Goal: Use online tool/utility: Utilize a website feature to perform a specific function

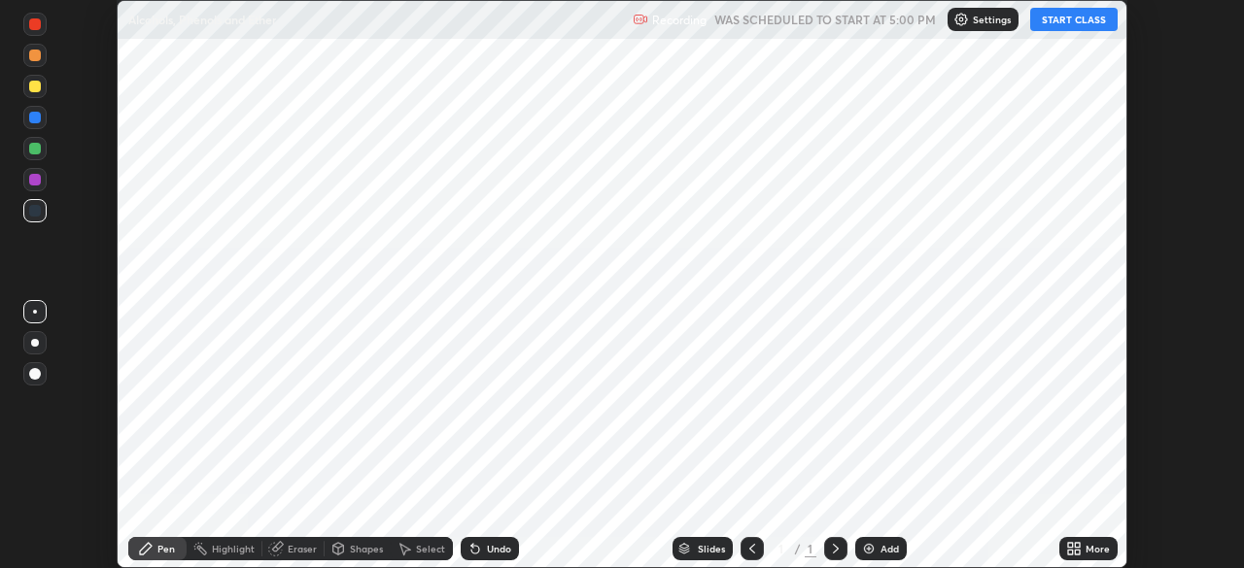
scroll to position [568, 1244]
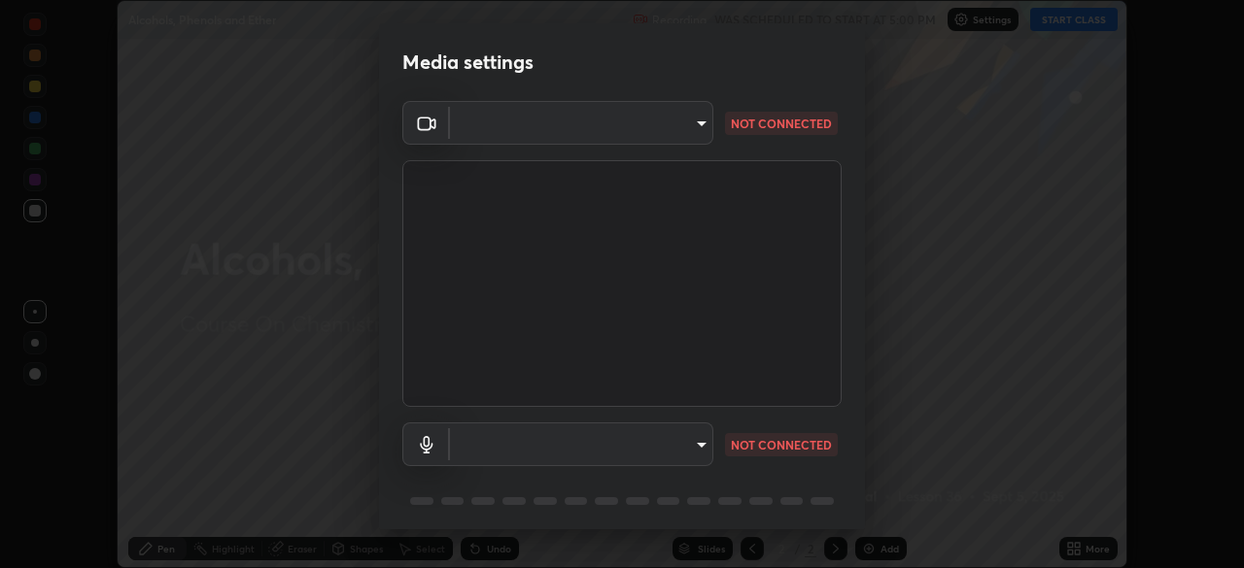
type input "30b38e2068544aa0dbb420bd76fad4d10090c825ecd2ec744dcbb81270b2d089"
type input "bf0f02bfbd594e97d57fd8f2ce39e996809632589042c721a33fd6fb1867c869"
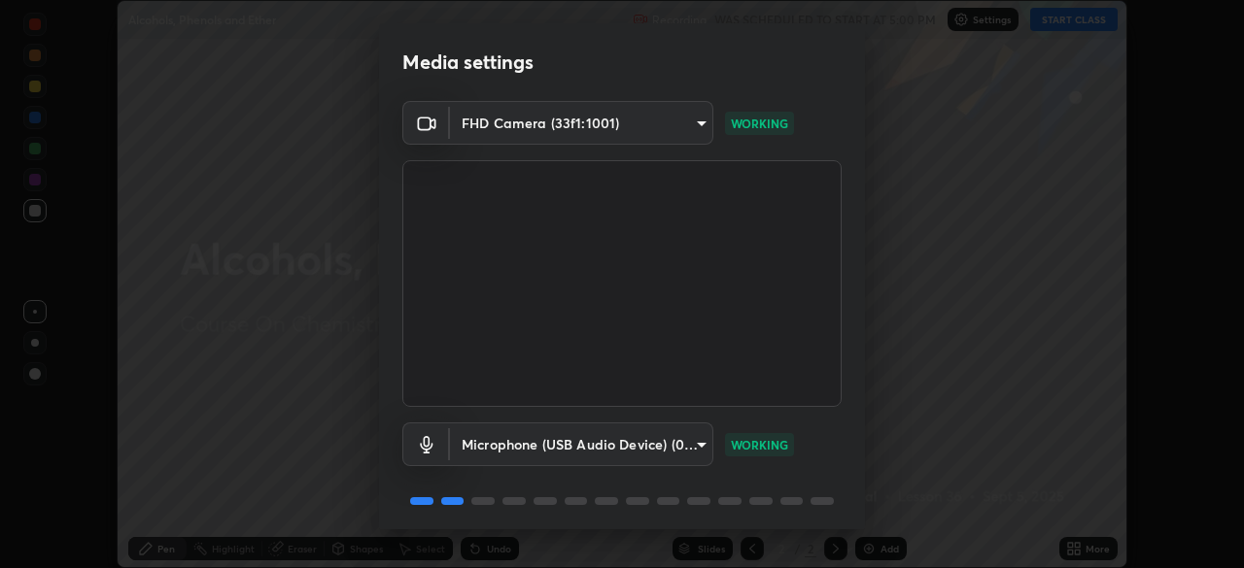
scroll to position [69, 0]
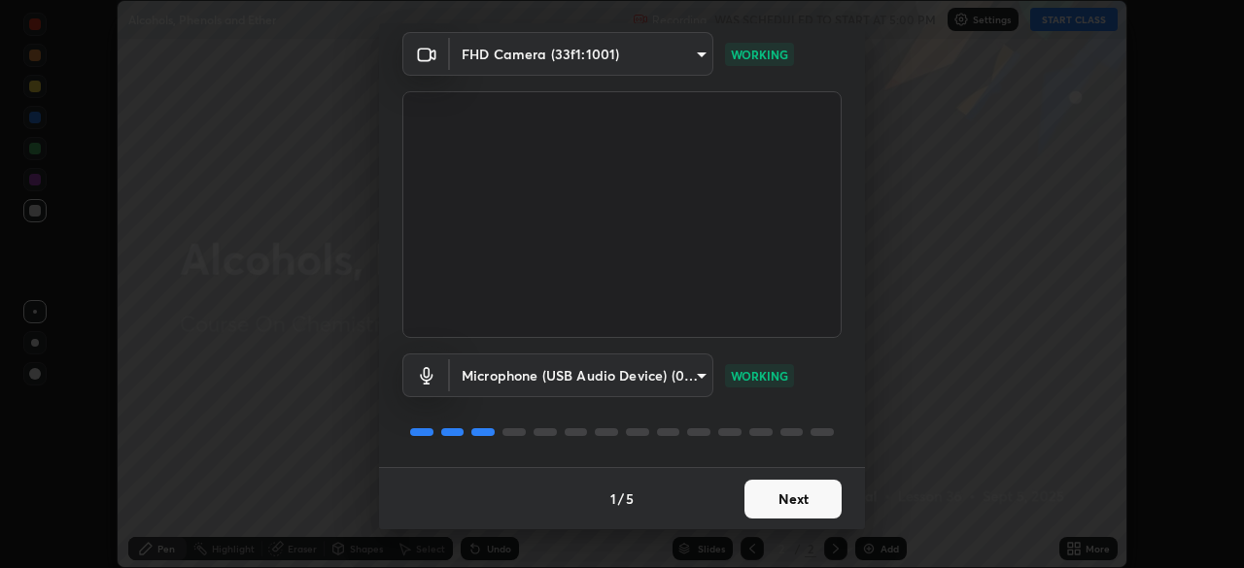
click at [786, 494] on button "Next" at bounding box center [792, 499] width 97 height 39
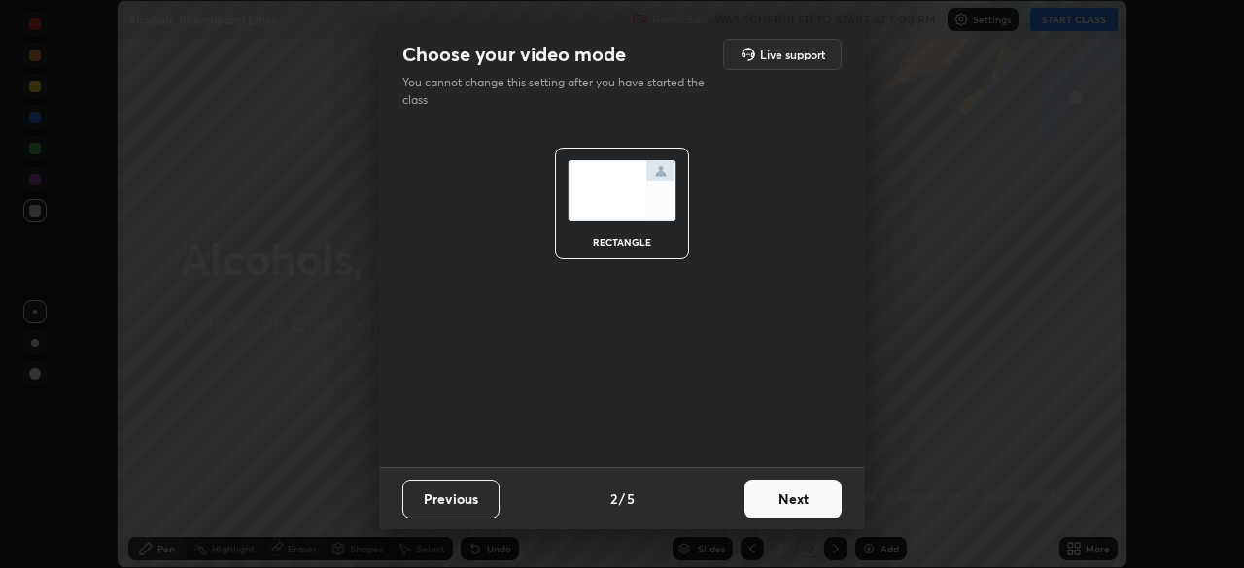
scroll to position [0, 0]
click at [786, 494] on button "Next" at bounding box center [792, 499] width 97 height 39
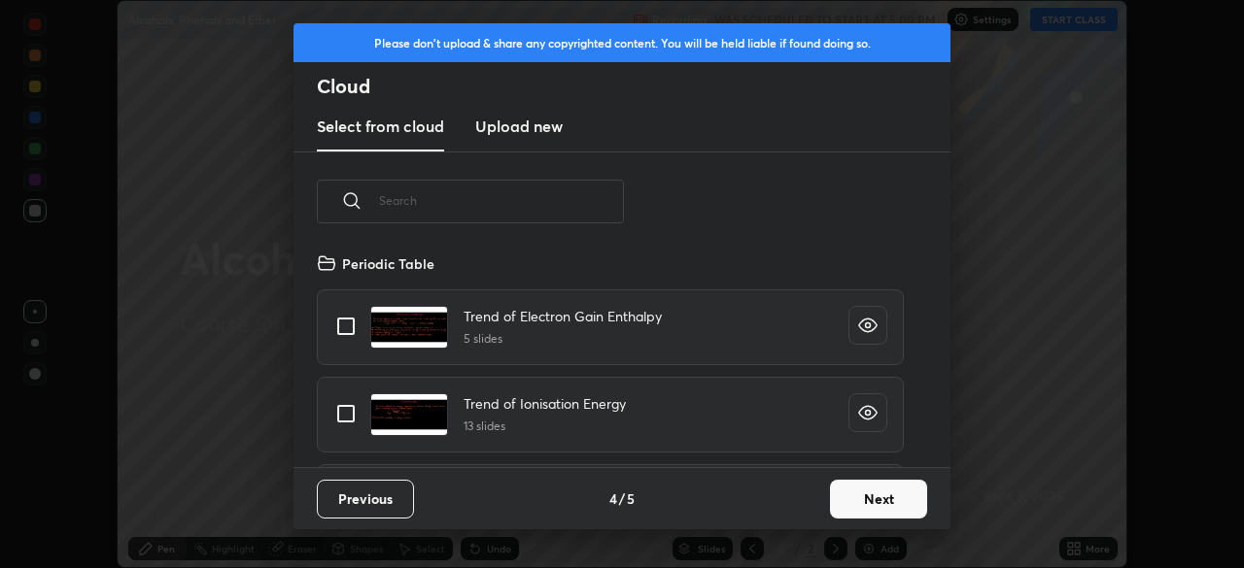
scroll to position [216, 624]
click at [886, 503] on button "Next" at bounding box center [878, 499] width 97 height 39
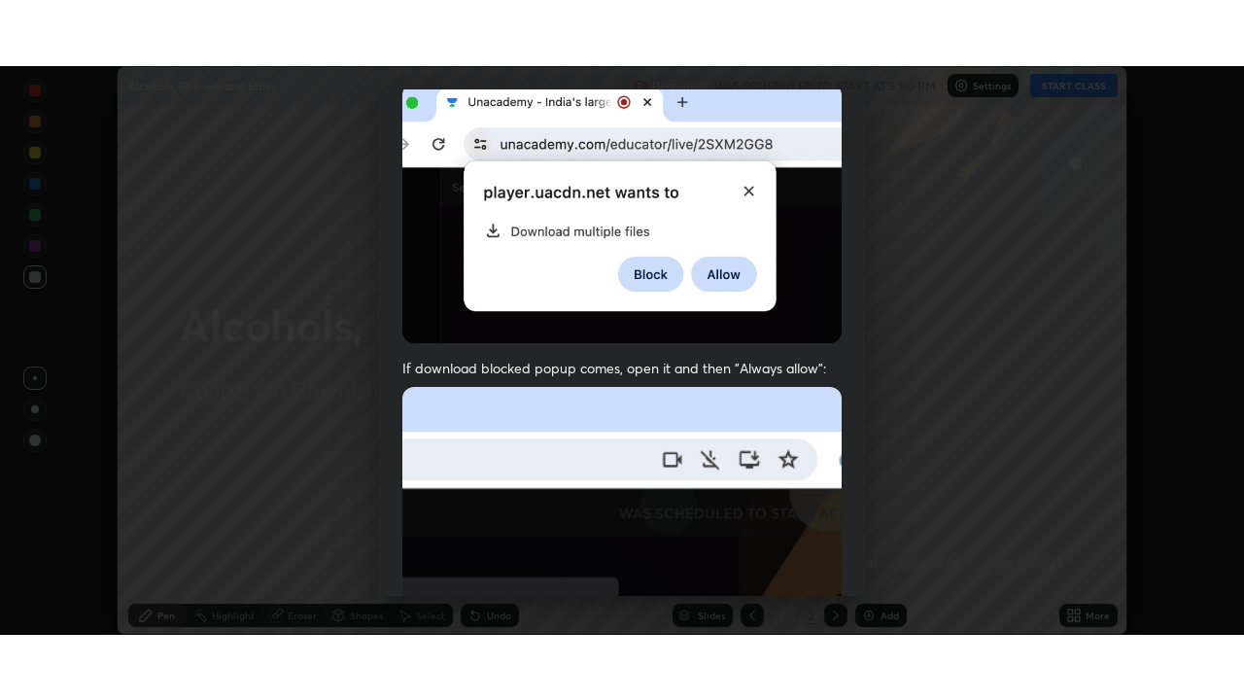
scroll to position [465, 0]
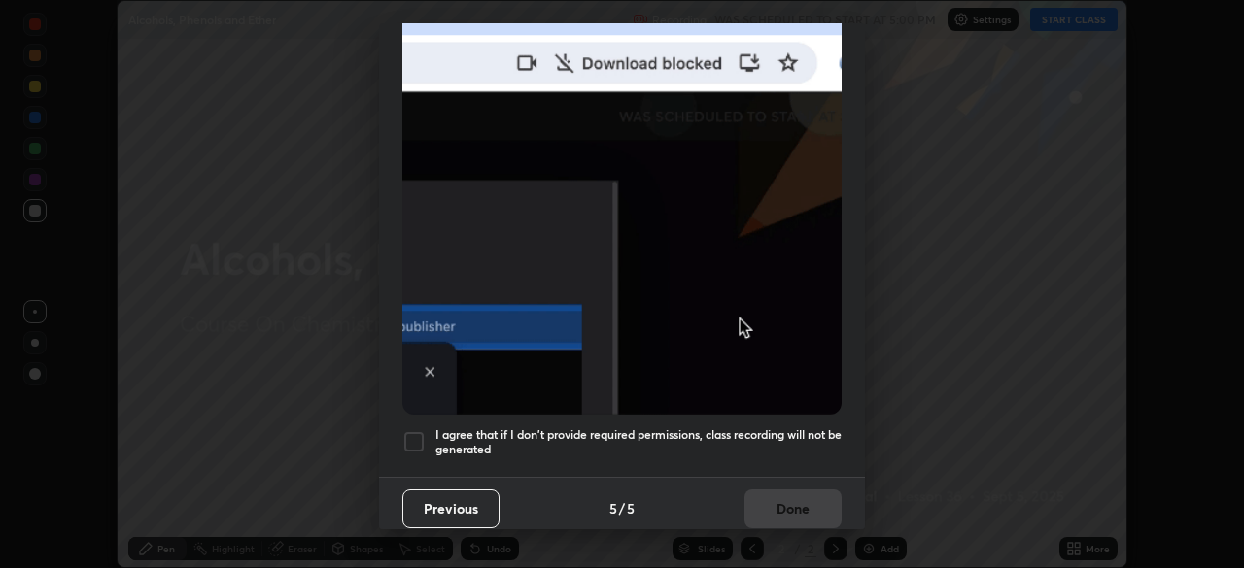
click at [798, 428] on h5 "I agree that if I don't provide required permissions, class recording will not …" at bounding box center [638, 443] width 406 height 30
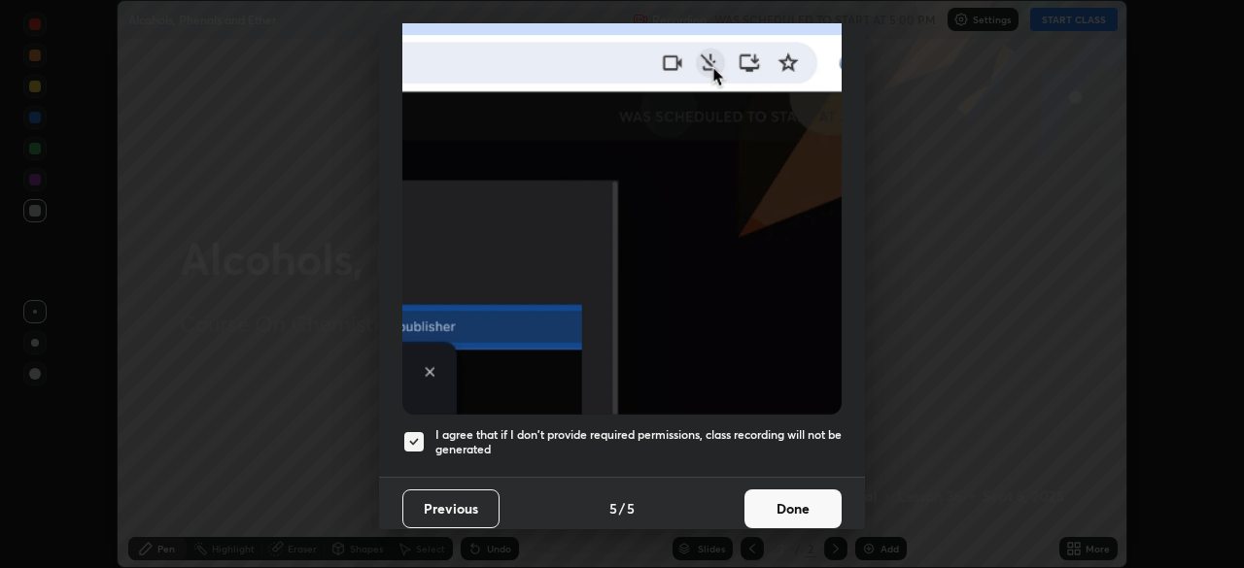
click at [805, 504] on button "Done" at bounding box center [792, 509] width 97 height 39
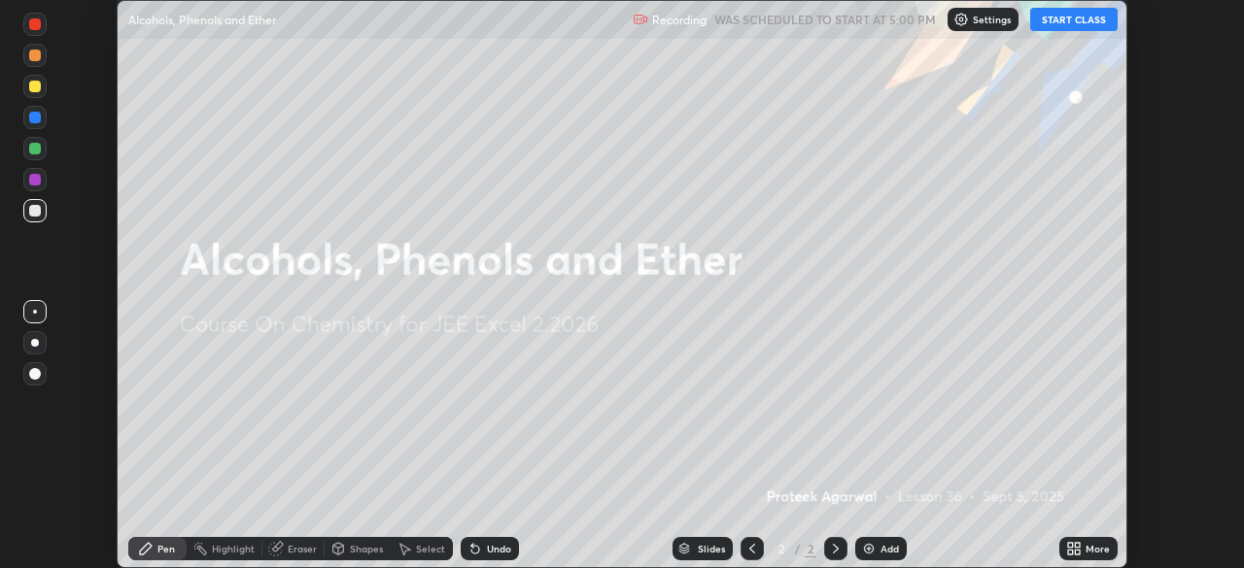
click at [1070, 21] on button "START CLASS" at bounding box center [1073, 19] width 87 height 23
click at [1069, 551] on icon at bounding box center [1070, 552] width 5 height 5
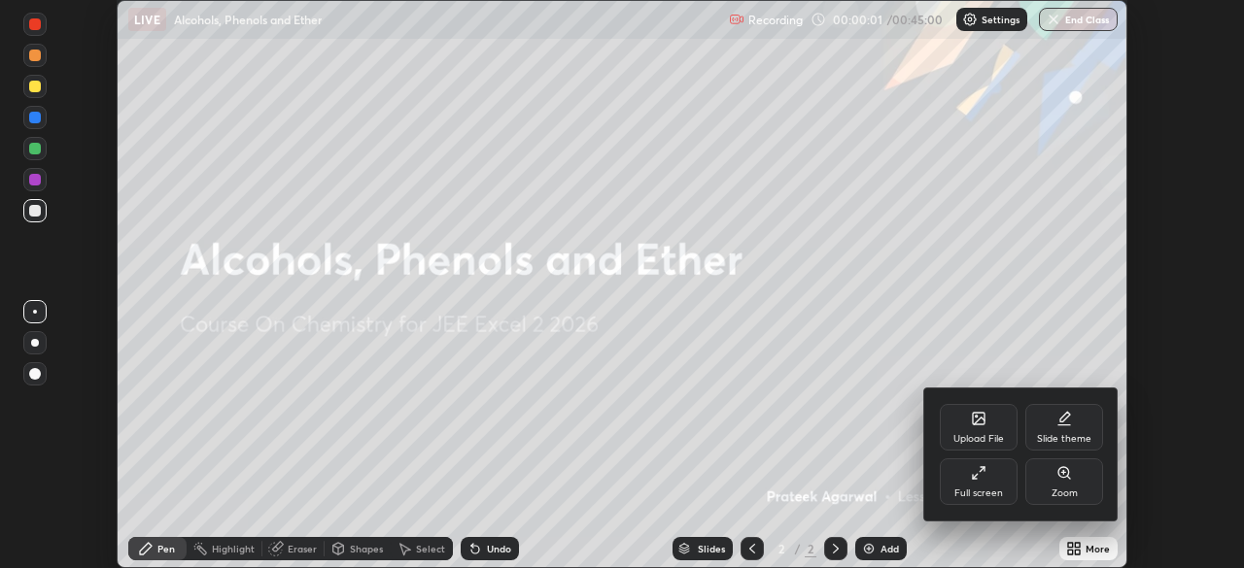
click at [993, 485] on div "Full screen" at bounding box center [979, 482] width 78 height 47
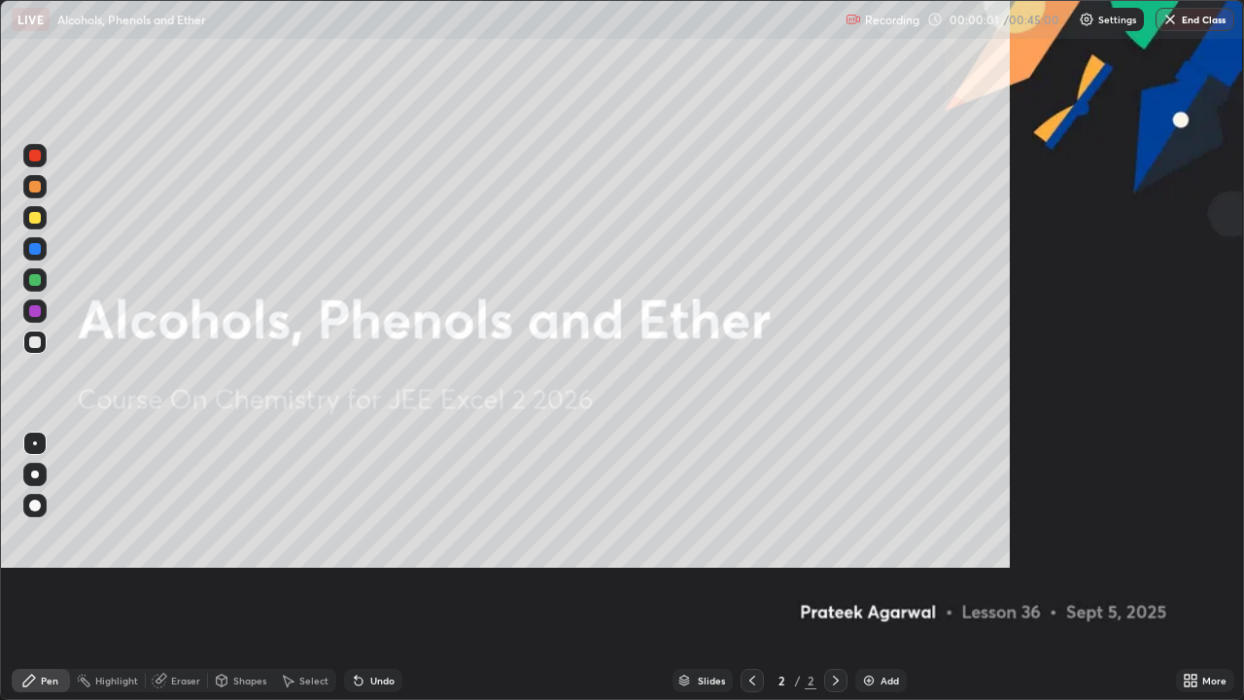
scroll to position [700, 1244]
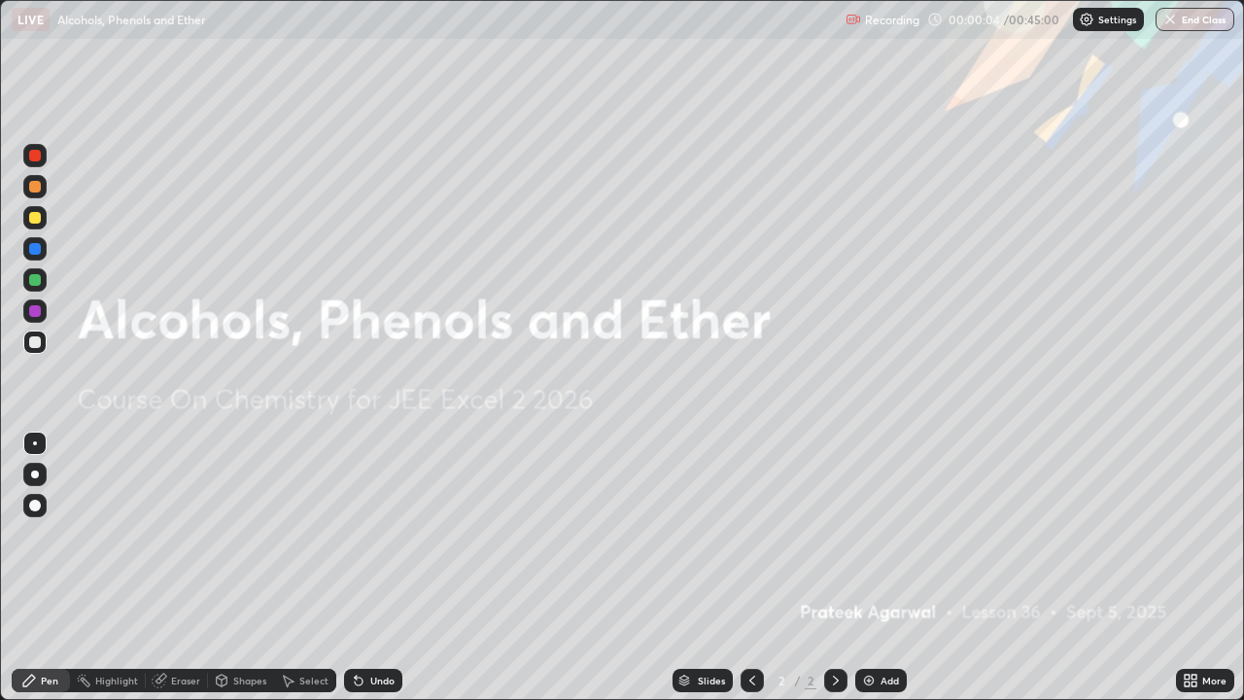
click at [881, 567] on div "Add" at bounding box center [889, 680] width 18 height 10
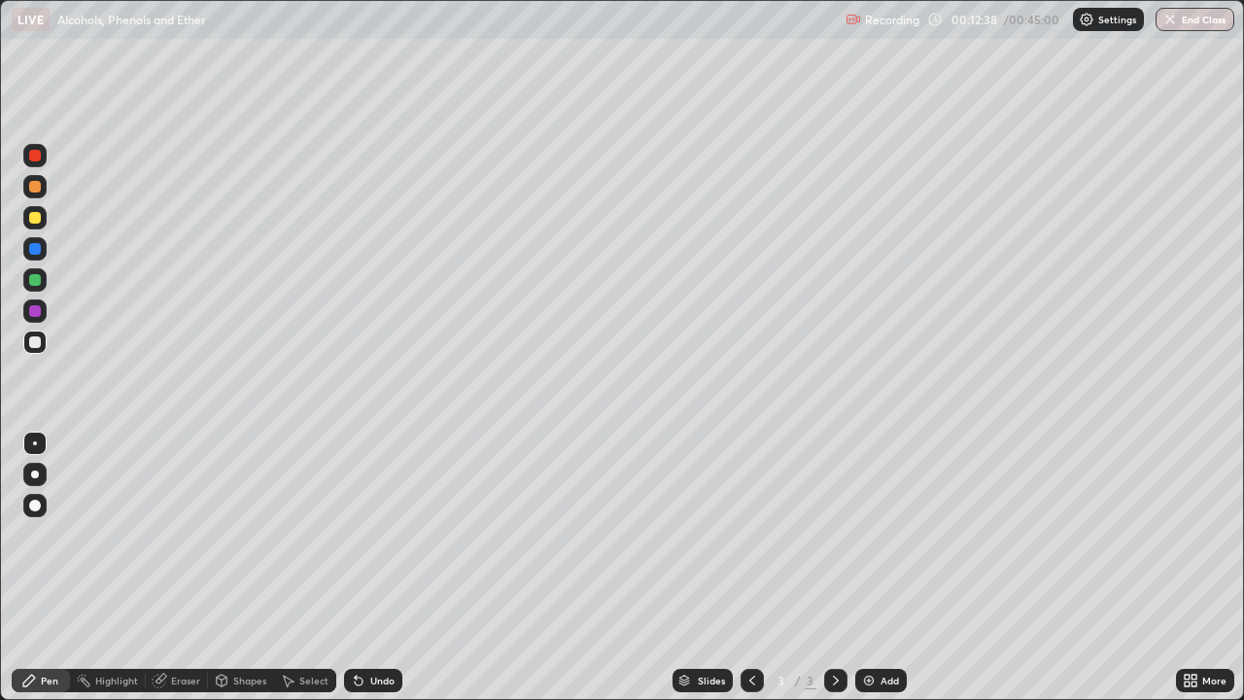
click at [236, 567] on div "Shapes" at bounding box center [249, 680] width 33 height 10
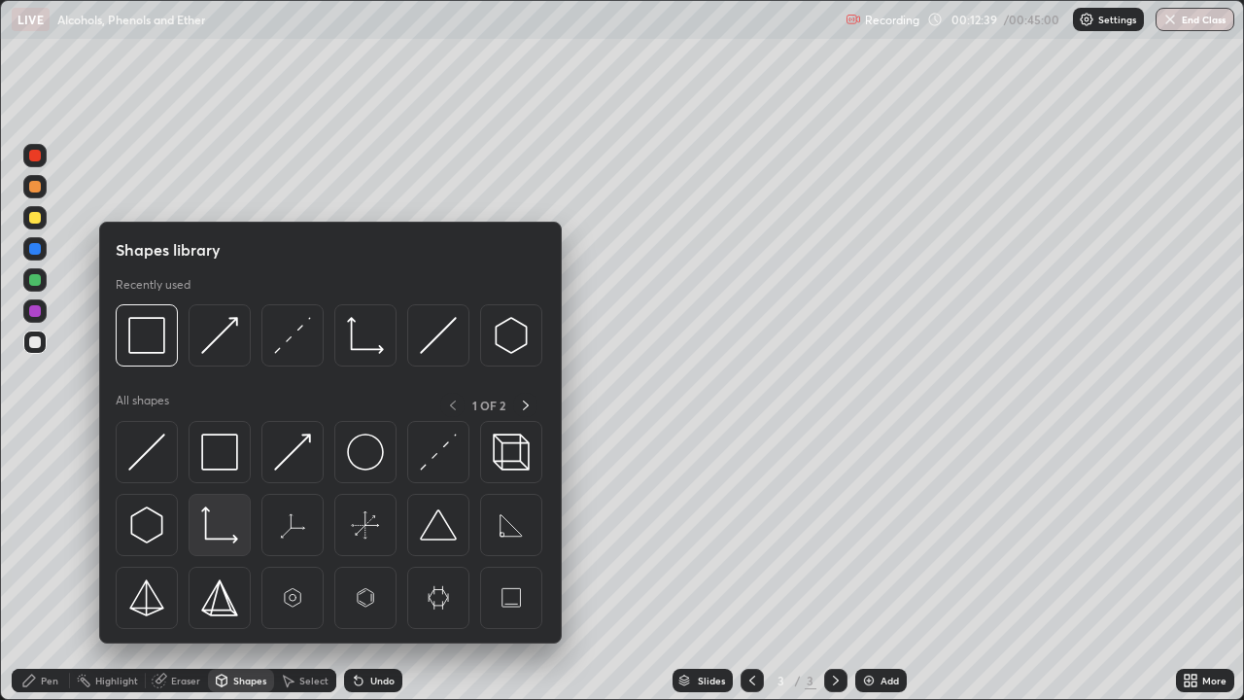
click at [218, 522] on img at bounding box center [219, 524] width 37 height 37
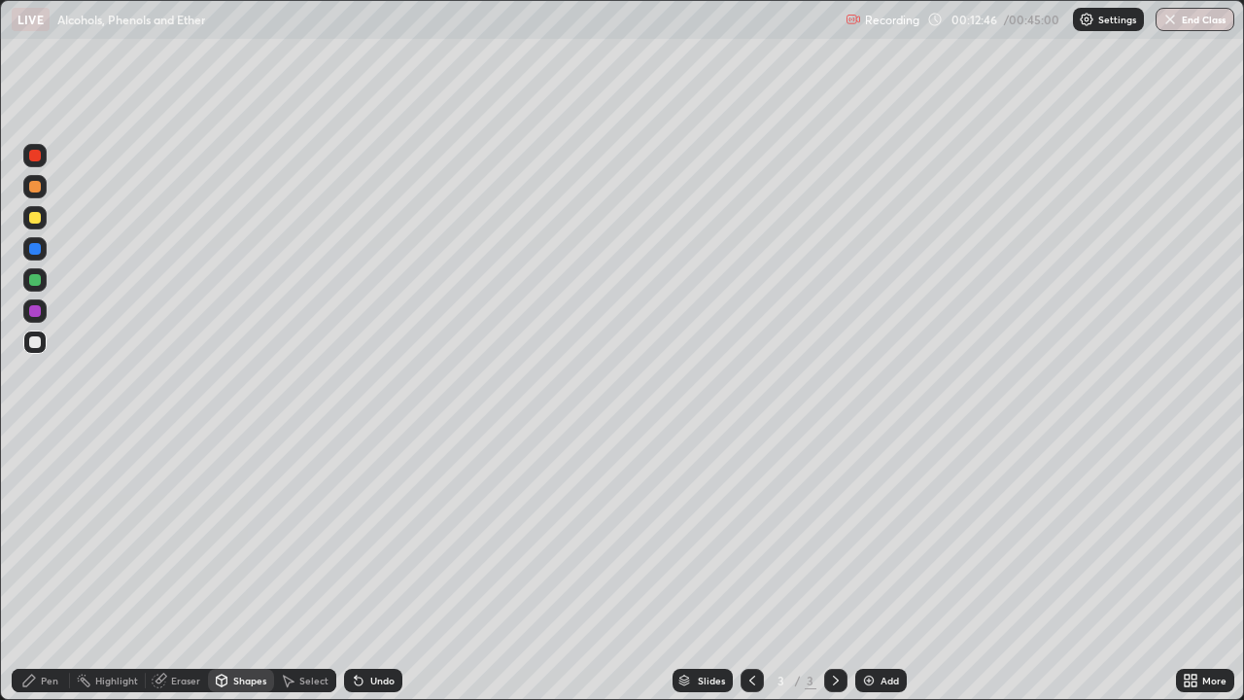
click at [54, 567] on div "Pen" at bounding box center [49, 680] width 17 height 10
click at [875, 567] on div "Add" at bounding box center [880, 679] width 51 height 23
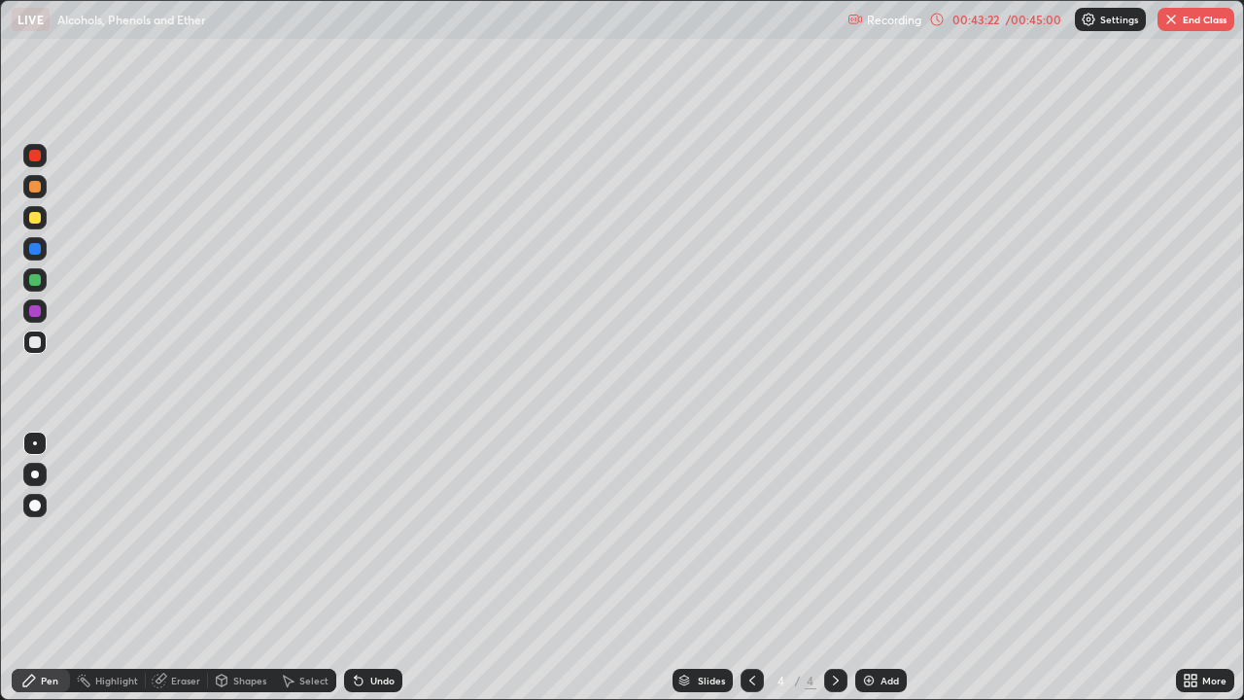
click at [1177, 27] on button "End Class" at bounding box center [1195, 19] width 77 height 23
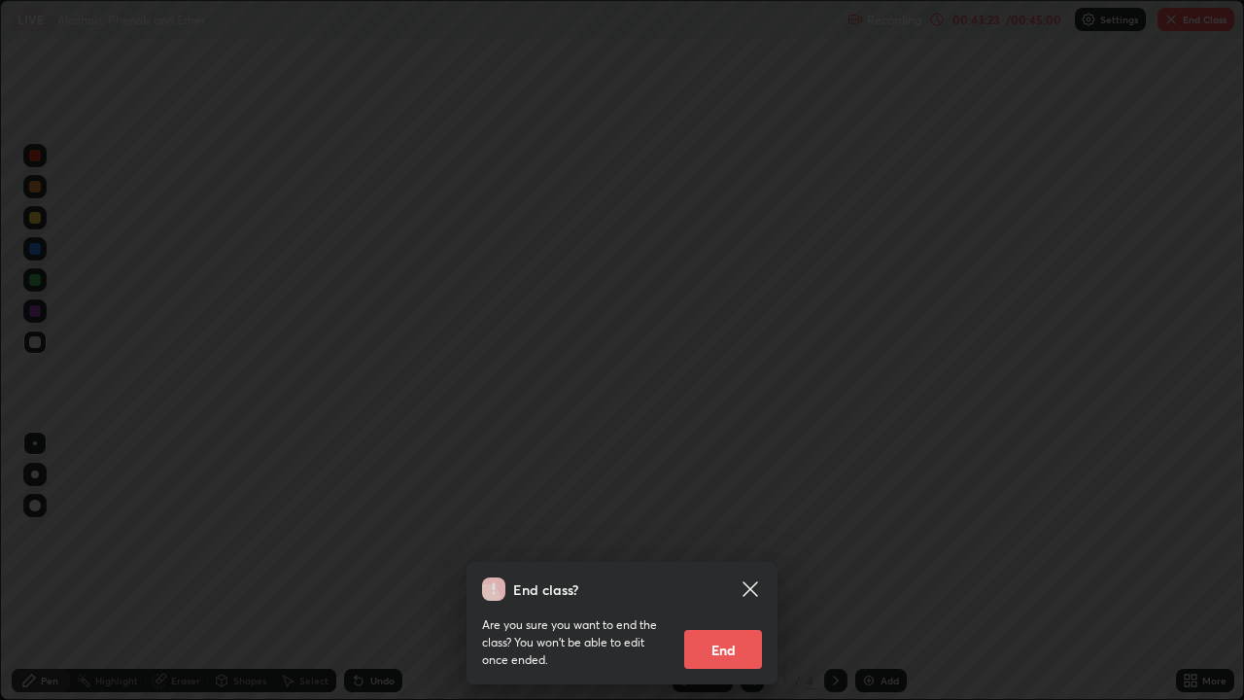
click at [736, 567] on button "End" at bounding box center [723, 649] width 78 height 39
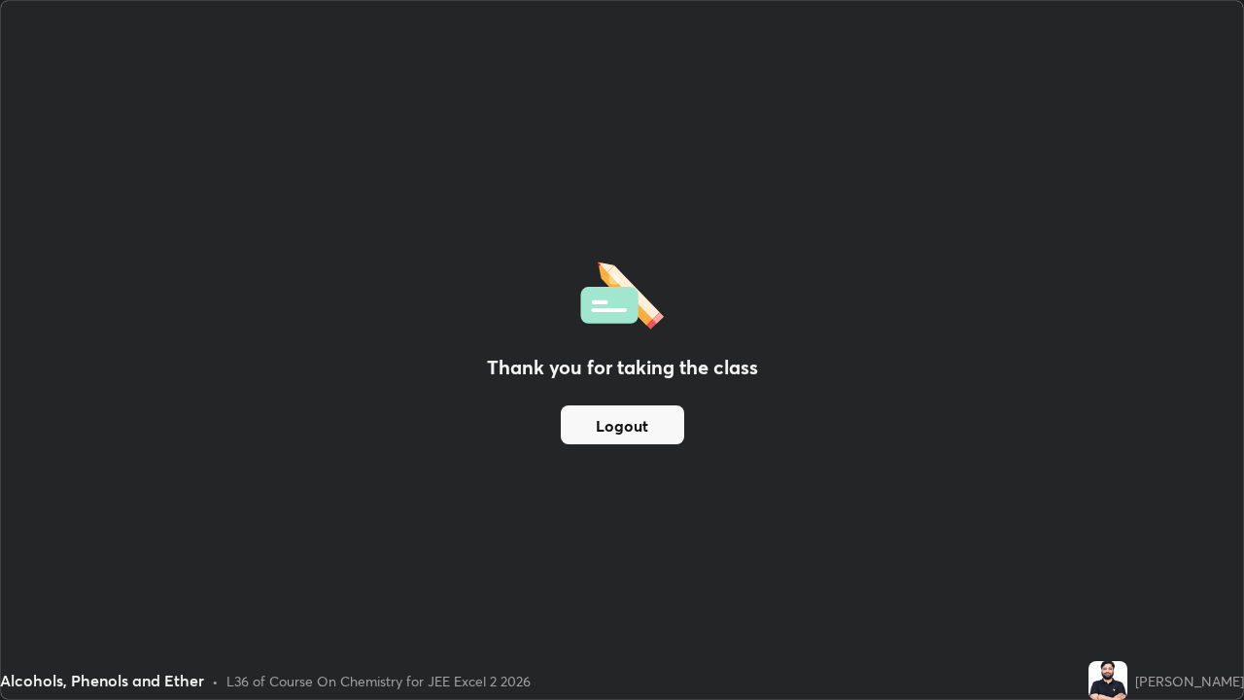
click at [644, 431] on button "Logout" at bounding box center [622, 424] width 123 height 39
